Goal: Find specific page/section: Find specific page/section

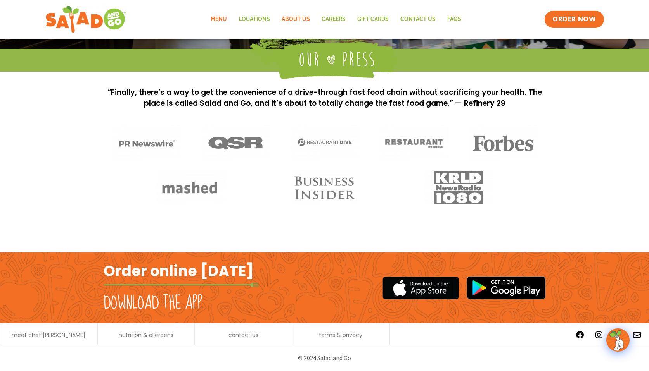
click at [226, 19] on link "Menu" at bounding box center [219, 19] width 28 height 18
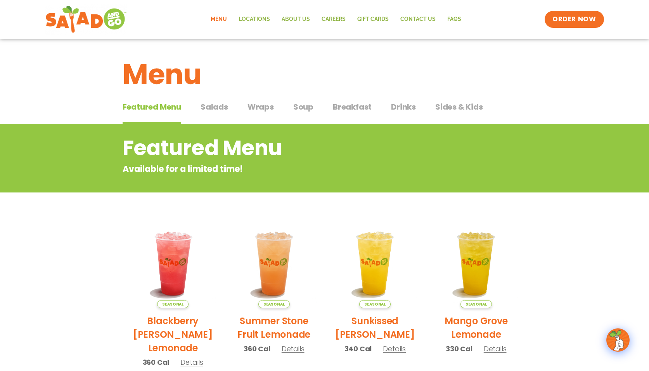
click at [214, 104] on span "Salads" at bounding box center [214, 107] width 28 height 12
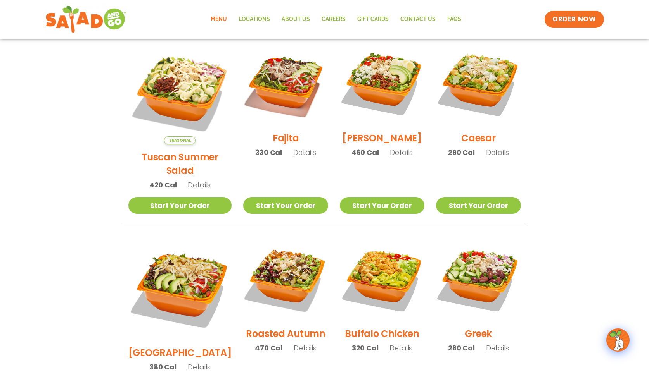
scroll to position [276, 0]
